Goal: Information Seeking & Learning: Learn about a topic

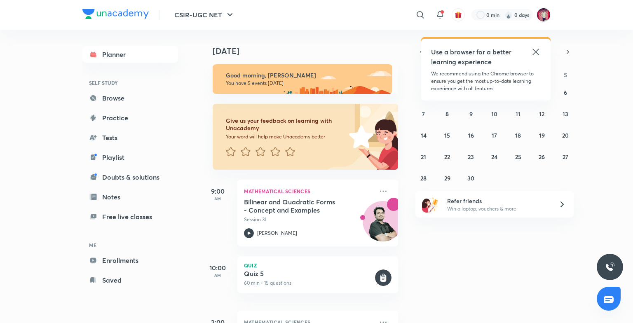
click at [535, 50] on icon at bounding box center [535, 52] width 10 height 10
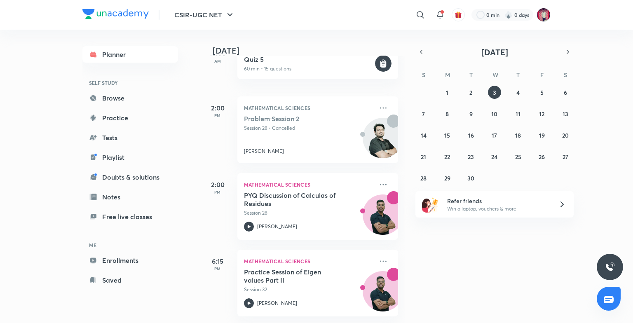
scroll to position [220, 0]
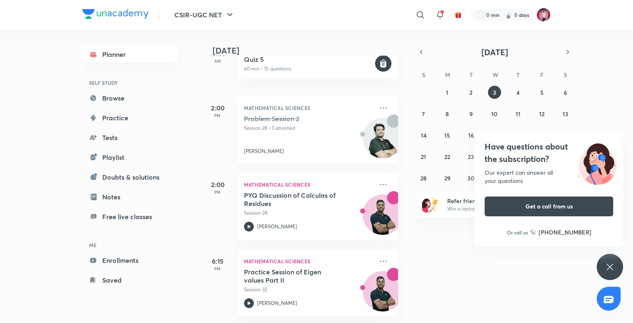
click at [612, 264] on icon at bounding box center [610, 267] width 10 height 10
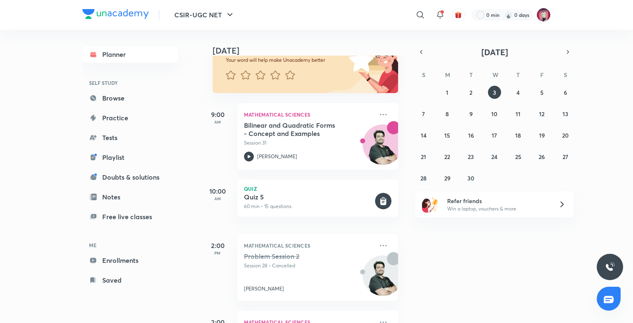
scroll to position [165, 0]
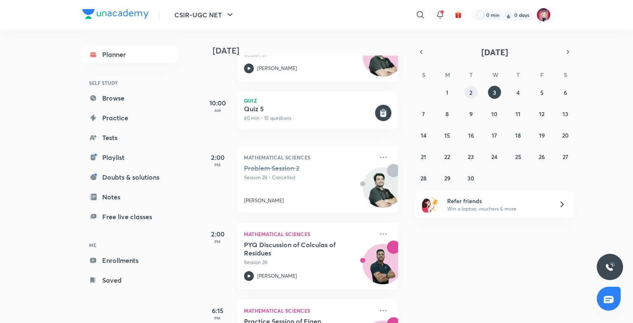
click at [468, 93] on button "2" at bounding box center [470, 92] width 13 height 13
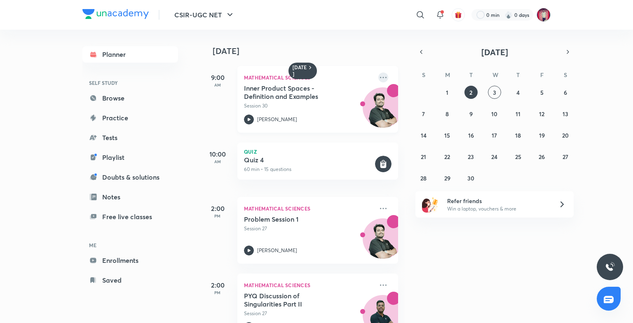
click at [378, 74] on icon at bounding box center [383, 77] width 10 height 10
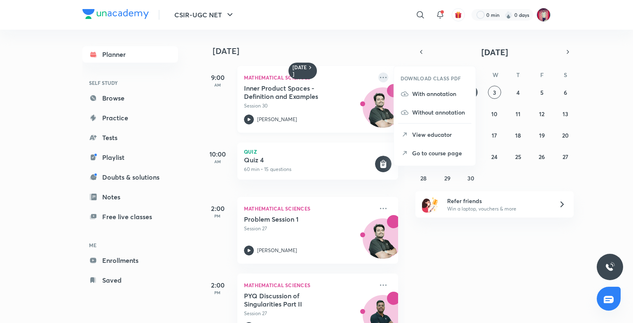
click at [378, 76] on icon at bounding box center [383, 77] width 10 height 10
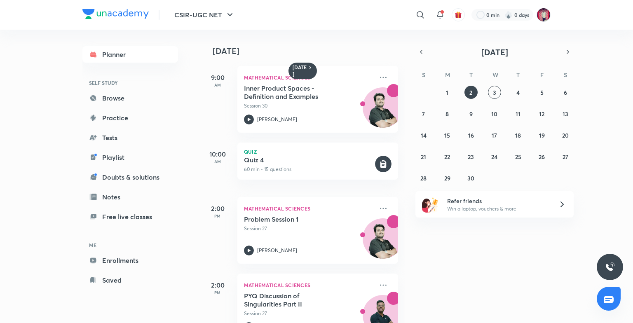
click at [465, 254] on div "[DATE] 9:00 AM Mathematical Sciences Inner Product Spaces - Definition and Exam…" at bounding box center [416, 176] width 430 height 293
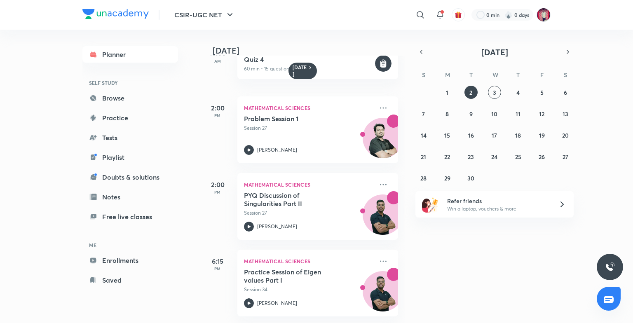
scroll to position [107, 0]
click at [423, 49] on icon "button" at bounding box center [421, 51] width 7 height 7
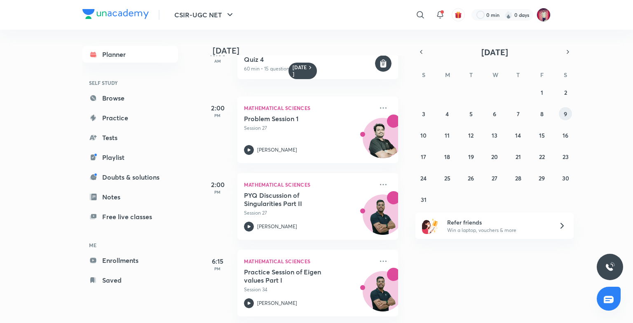
click at [564, 116] on abbr "9" at bounding box center [564, 114] width 3 height 8
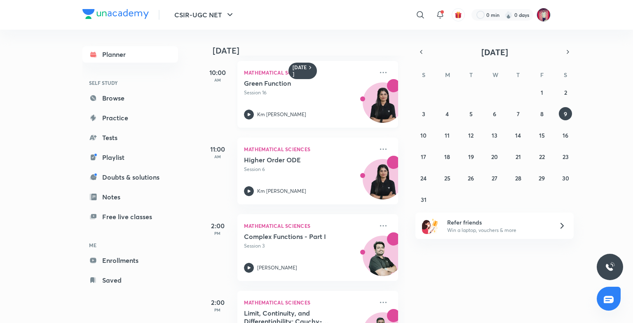
scroll to position [124, 0]
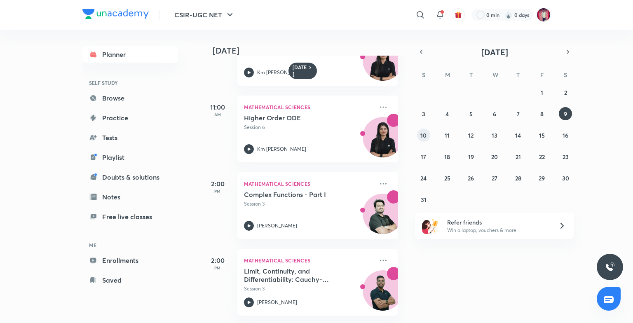
click at [423, 136] on abbr "10" at bounding box center [423, 135] width 6 height 8
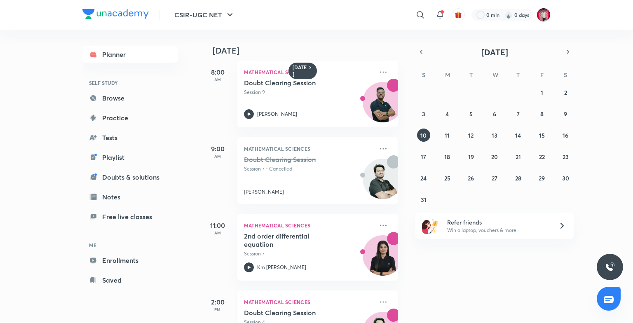
scroll to position [0, 0]
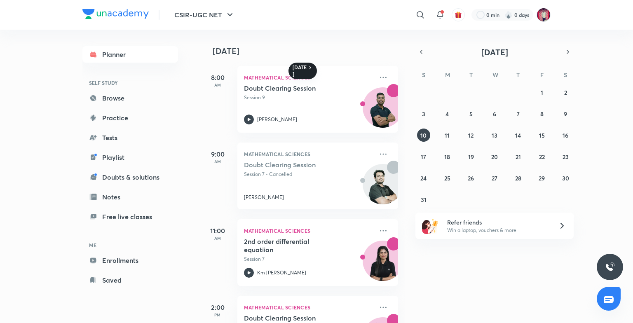
click at [310, 68] on icon at bounding box center [310, 67] width 2 height 3
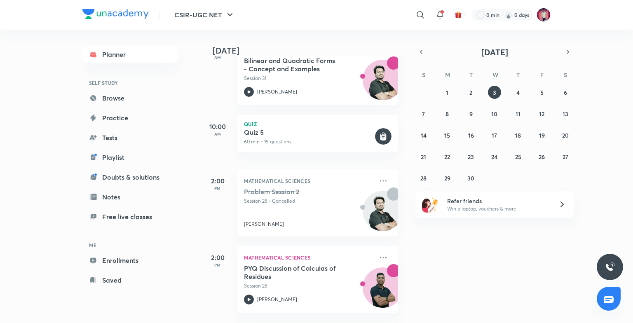
scroll to position [220, 0]
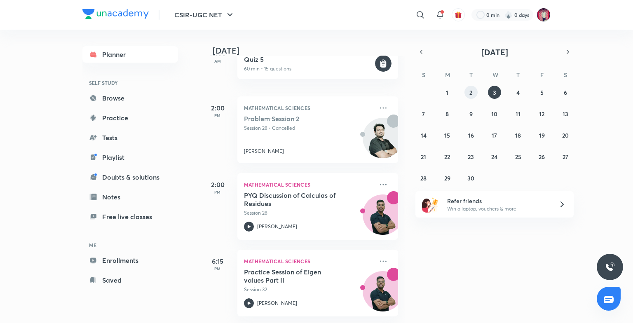
click at [470, 91] on abbr "2" at bounding box center [470, 93] width 3 height 8
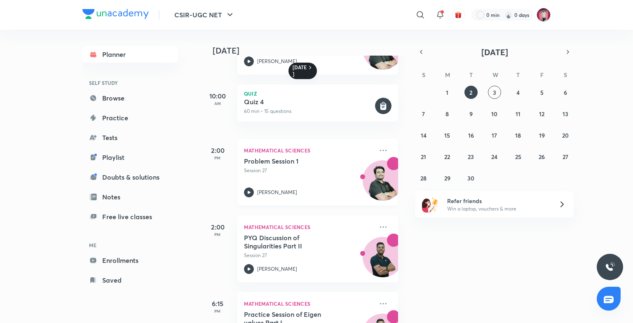
scroll to position [107, 0]
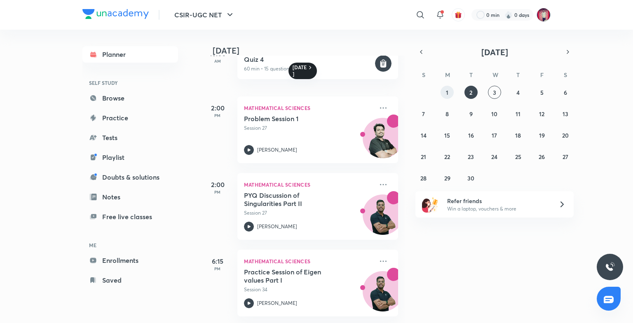
click at [449, 94] on button "1" at bounding box center [446, 92] width 13 height 13
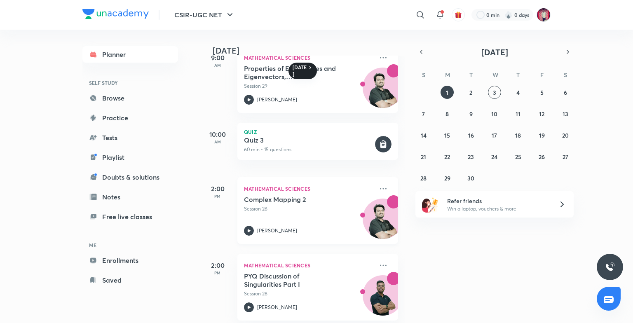
scroll to position [30, 0]
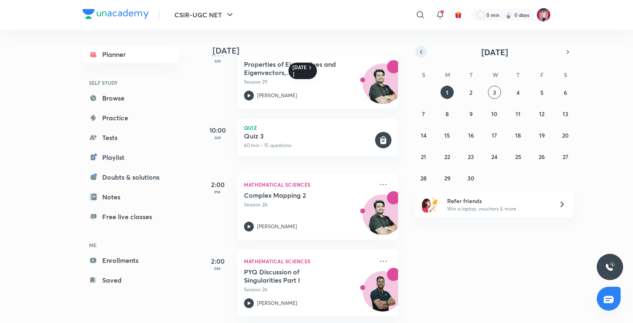
click at [418, 52] on icon "button" at bounding box center [421, 51] width 7 height 7
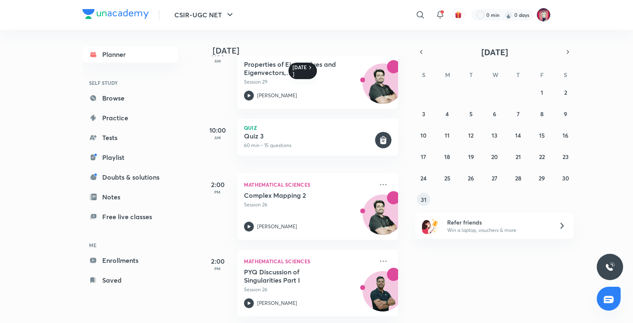
click at [425, 199] on abbr "31" at bounding box center [424, 200] width 6 height 8
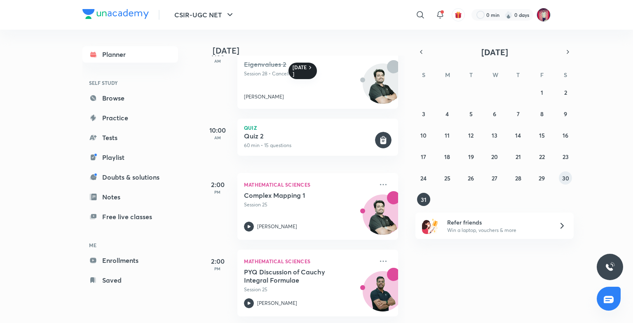
click at [562, 178] on abbr "30" at bounding box center [565, 178] width 7 height 8
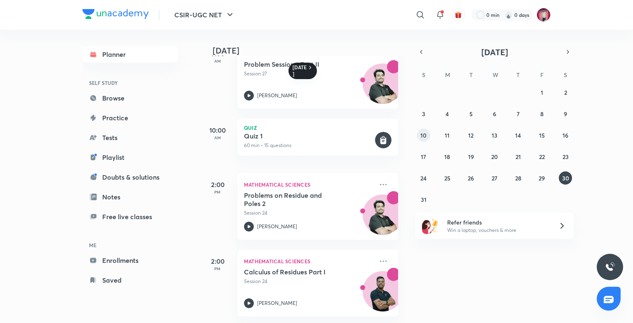
click at [426, 134] on abbr "10" at bounding box center [423, 135] width 6 height 8
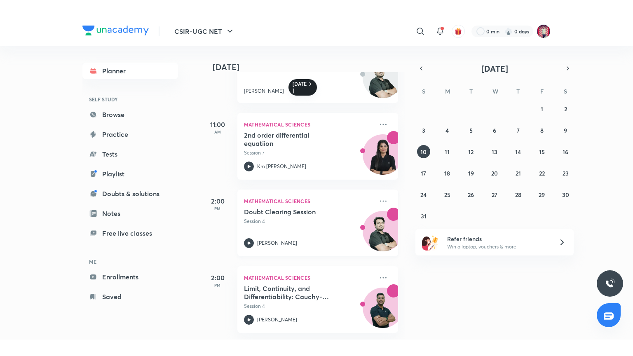
scroll to position [129, 0]
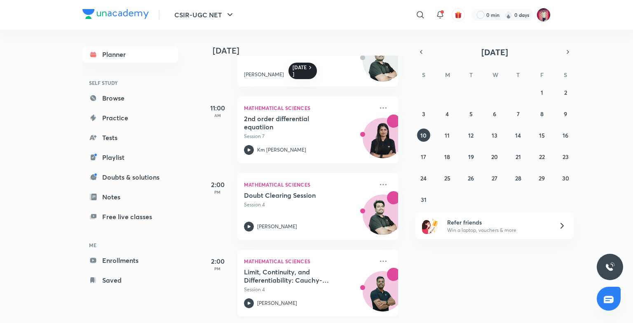
click at [247, 298] on icon at bounding box center [249, 303] width 10 height 10
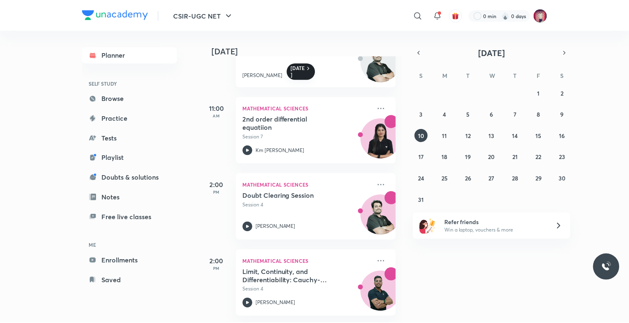
scroll to position [96, 0]
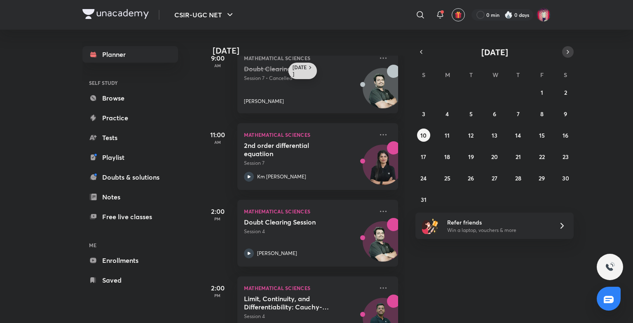
click at [568, 52] on icon "button" at bounding box center [568, 51] width 2 height 3
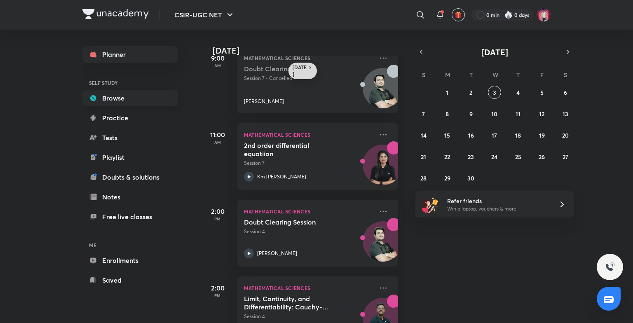
click at [116, 101] on link "Browse" at bounding box center [130, 98] width 96 height 16
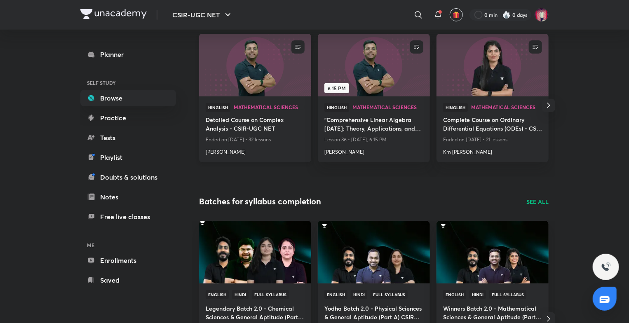
scroll to position [26, 0]
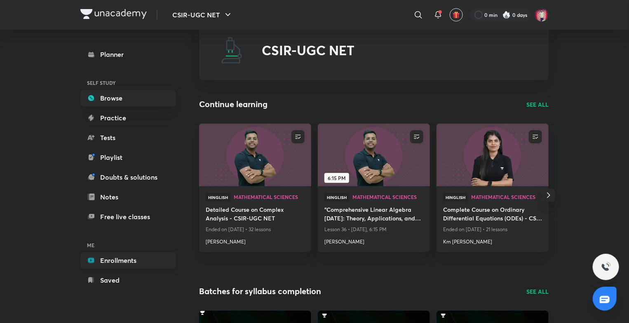
click at [116, 262] on link "Enrollments" at bounding box center [128, 260] width 96 height 16
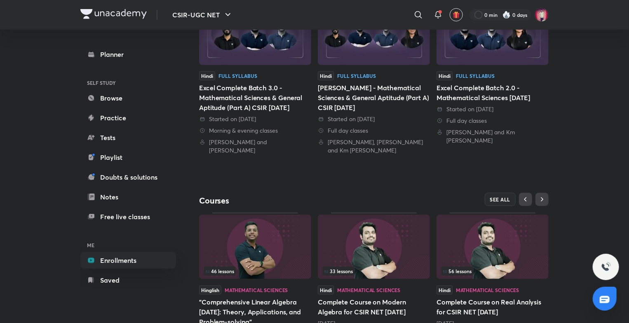
scroll to position [263, 0]
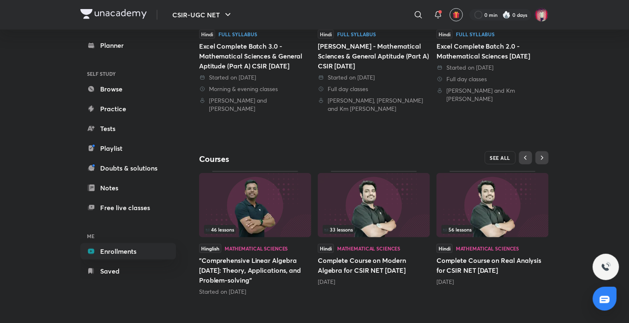
click at [496, 159] on span "SEE ALL" at bounding box center [500, 158] width 21 height 6
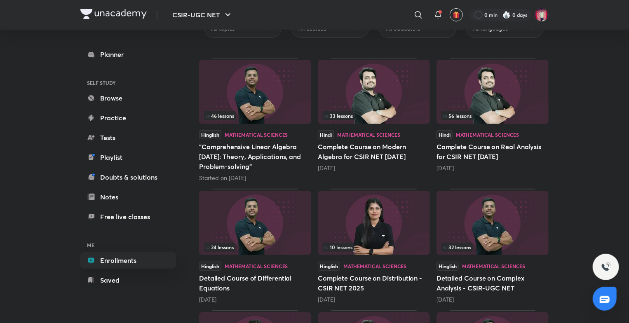
scroll to position [124, 0]
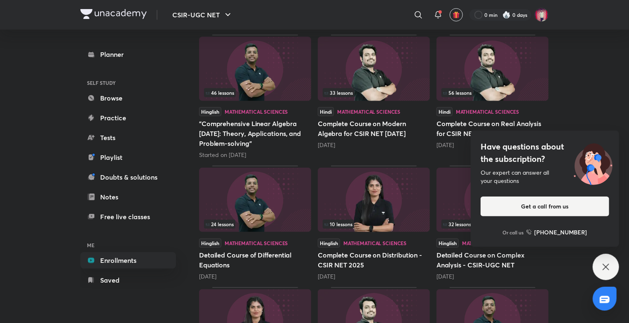
click at [605, 260] on div "Have questions about the subscription? Our expert can answer all your questions…" at bounding box center [605, 267] width 26 height 26
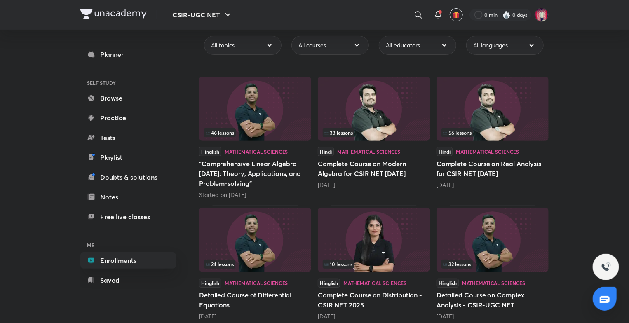
scroll to position [82, 0]
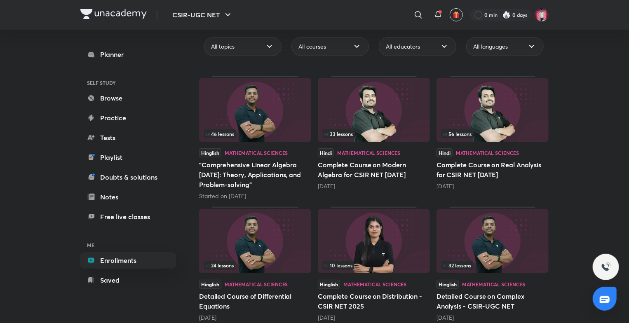
click at [249, 115] on img at bounding box center [255, 110] width 112 height 64
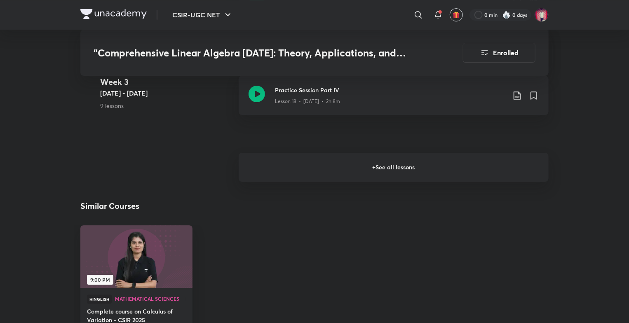
scroll to position [1311, 0]
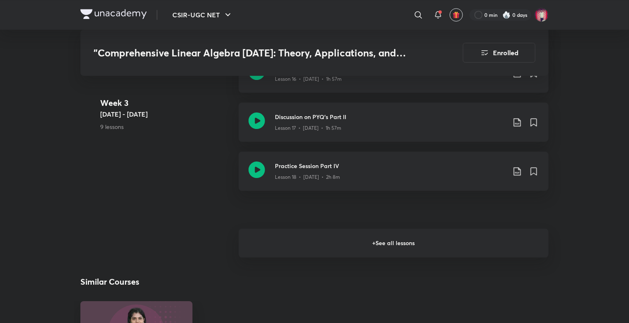
click at [377, 240] on h6 "+ See all lessons" at bounding box center [393, 243] width 310 height 29
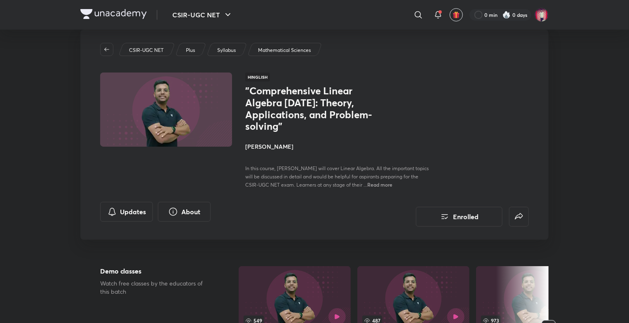
scroll to position [0, 0]
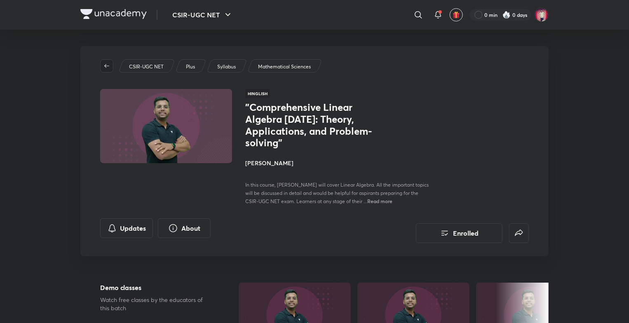
click at [103, 65] on icon "button" at bounding box center [106, 66] width 7 height 7
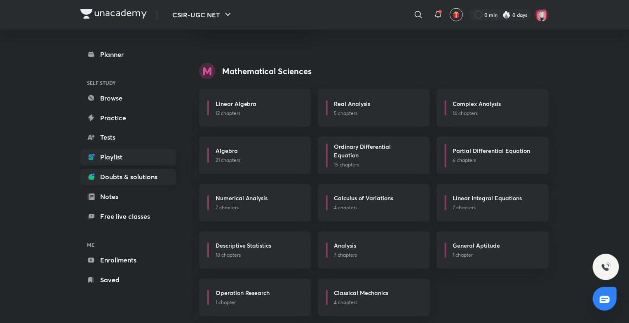
scroll to position [415, 0]
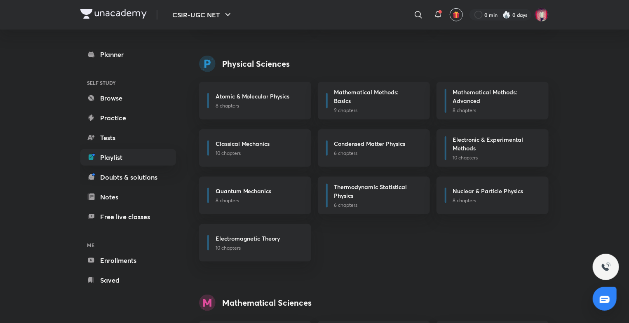
click at [115, 252] on h6 "ME" at bounding box center [128, 245] width 96 height 14
click at [119, 263] on link "Enrollments" at bounding box center [128, 260] width 96 height 16
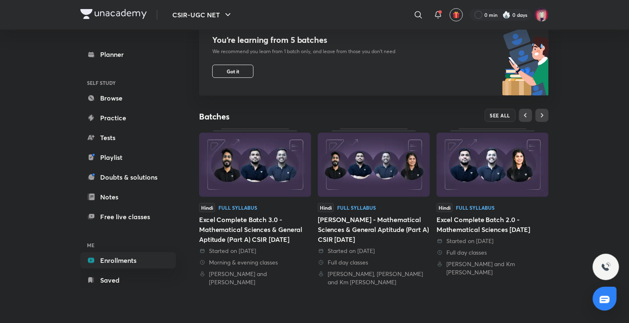
scroll to position [247, 0]
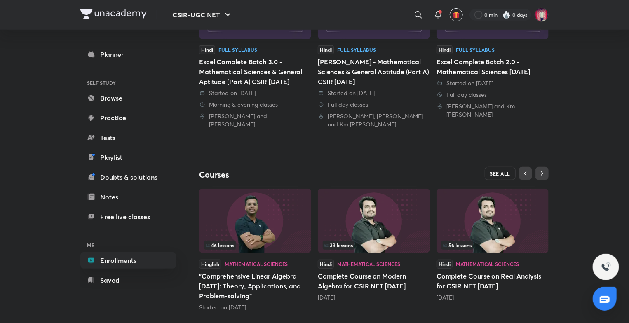
click at [497, 171] on span "SEE ALL" at bounding box center [500, 174] width 21 height 6
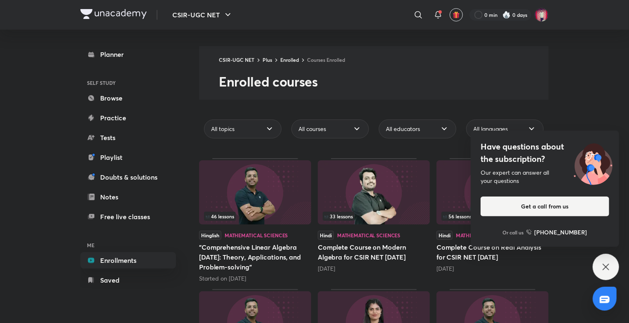
click at [605, 267] on icon at bounding box center [606, 267] width 10 height 10
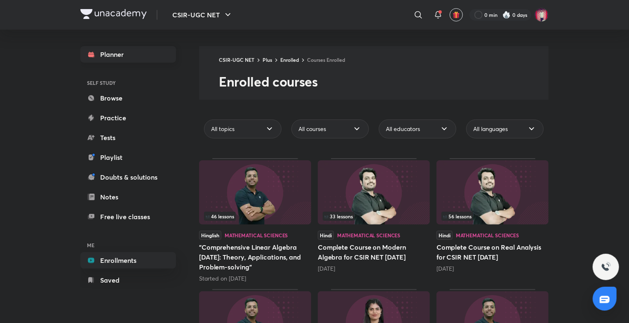
click at [118, 56] on link "Planner" at bounding box center [128, 54] width 96 height 16
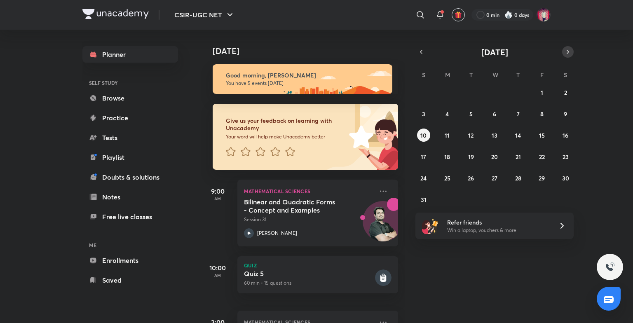
click at [566, 51] on icon "button" at bounding box center [567, 51] width 7 height 7
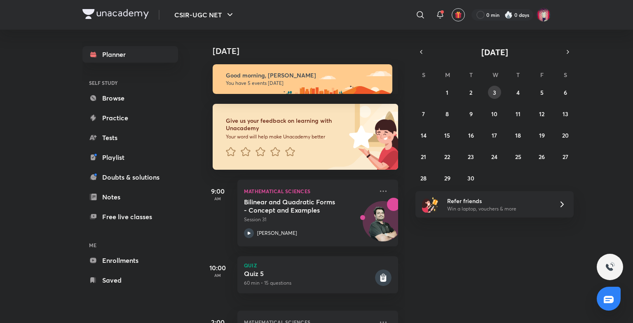
click at [494, 93] on abbr "3" at bounding box center [494, 93] width 3 height 8
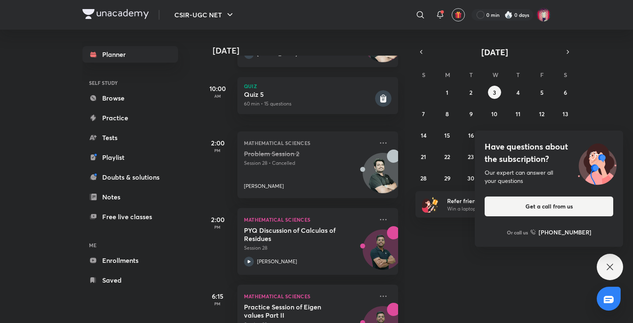
scroll to position [220, 0]
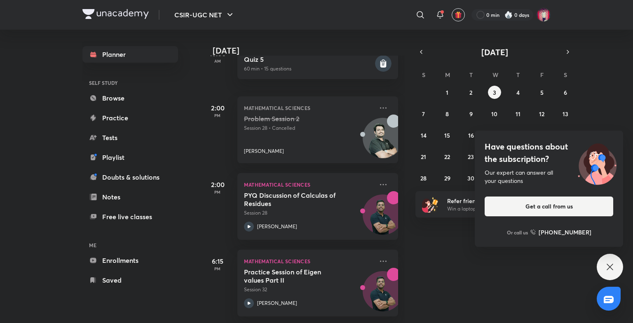
click at [603, 262] on div "Have questions about the subscription? Our expert can answer all your questions…" at bounding box center [609, 267] width 26 height 26
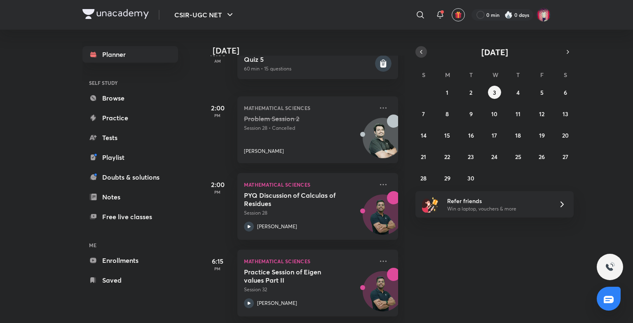
click at [425, 51] on button "button" at bounding box center [421, 52] width 12 height 12
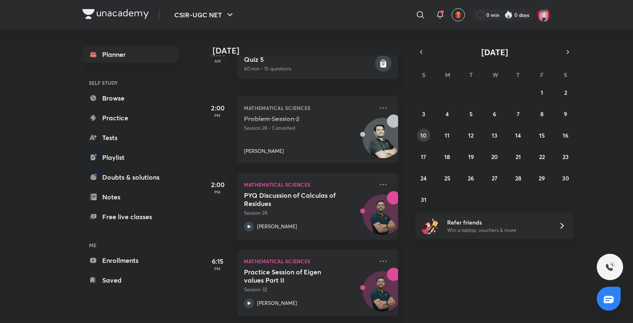
click at [423, 130] on button "10" at bounding box center [423, 135] width 13 height 13
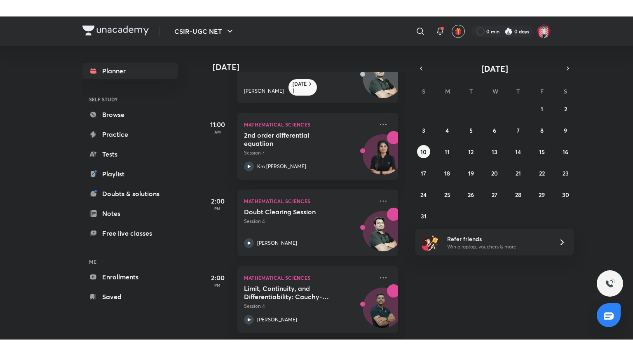
scroll to position [129, 0]
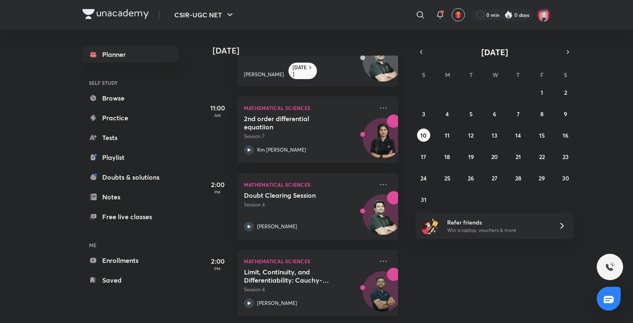
click at [245, 298] on icon at bounding box center [249, 303] width 10 height 10
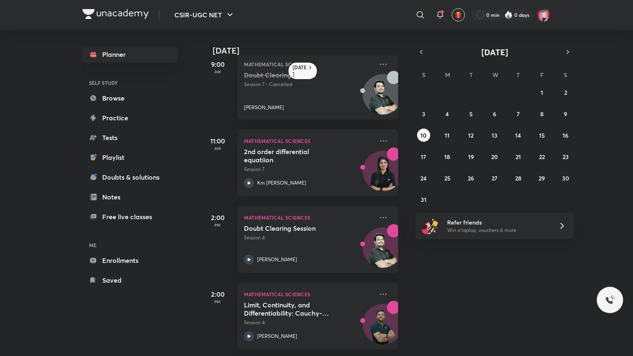
scroll to position [96, 0]
